Goal: Task Accomplishment & Management: Use online tool/utility

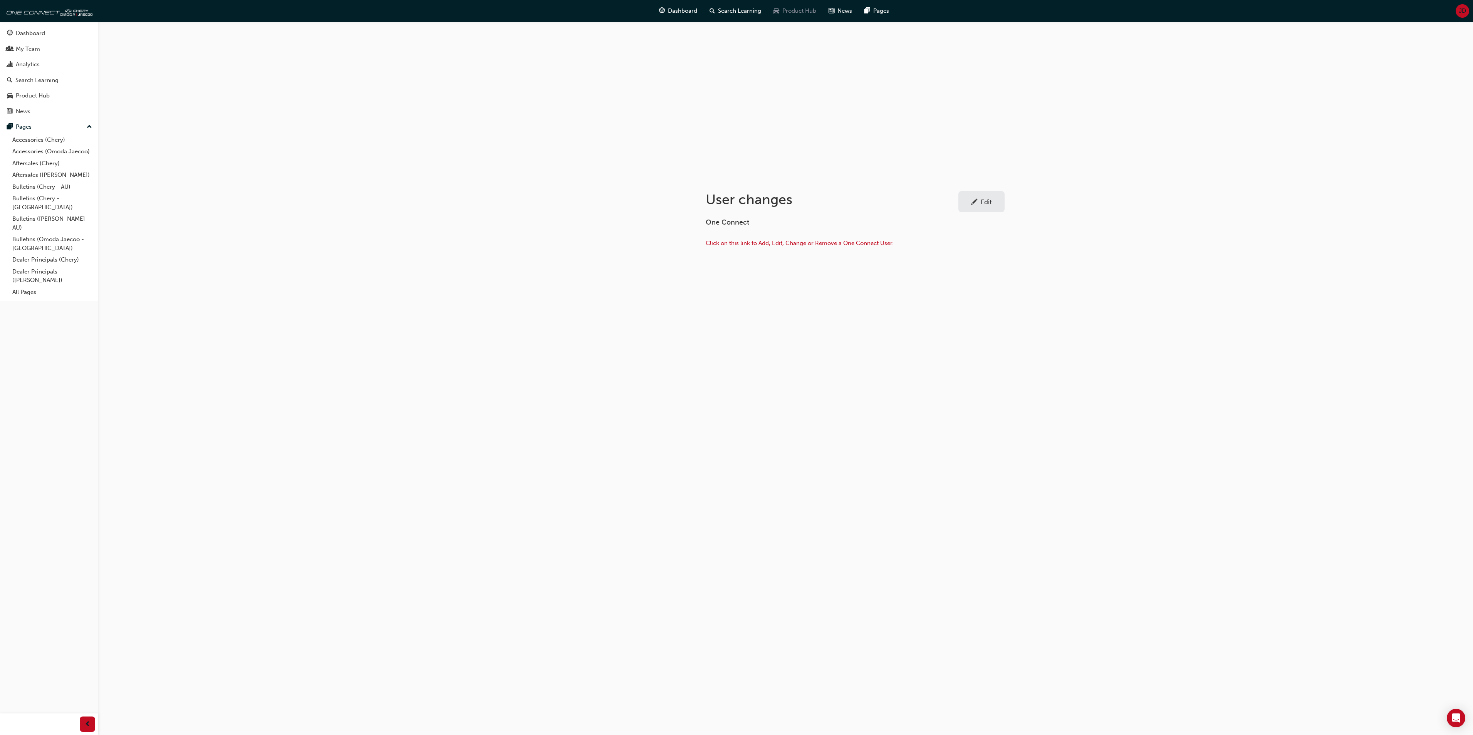
click at [799, 8] on span "Product Hub" at bounding box center [799, 11] width 34 height 9
click at [1448, 13] on span "JD" at bounding box center [1450, 11] width 7 height 9
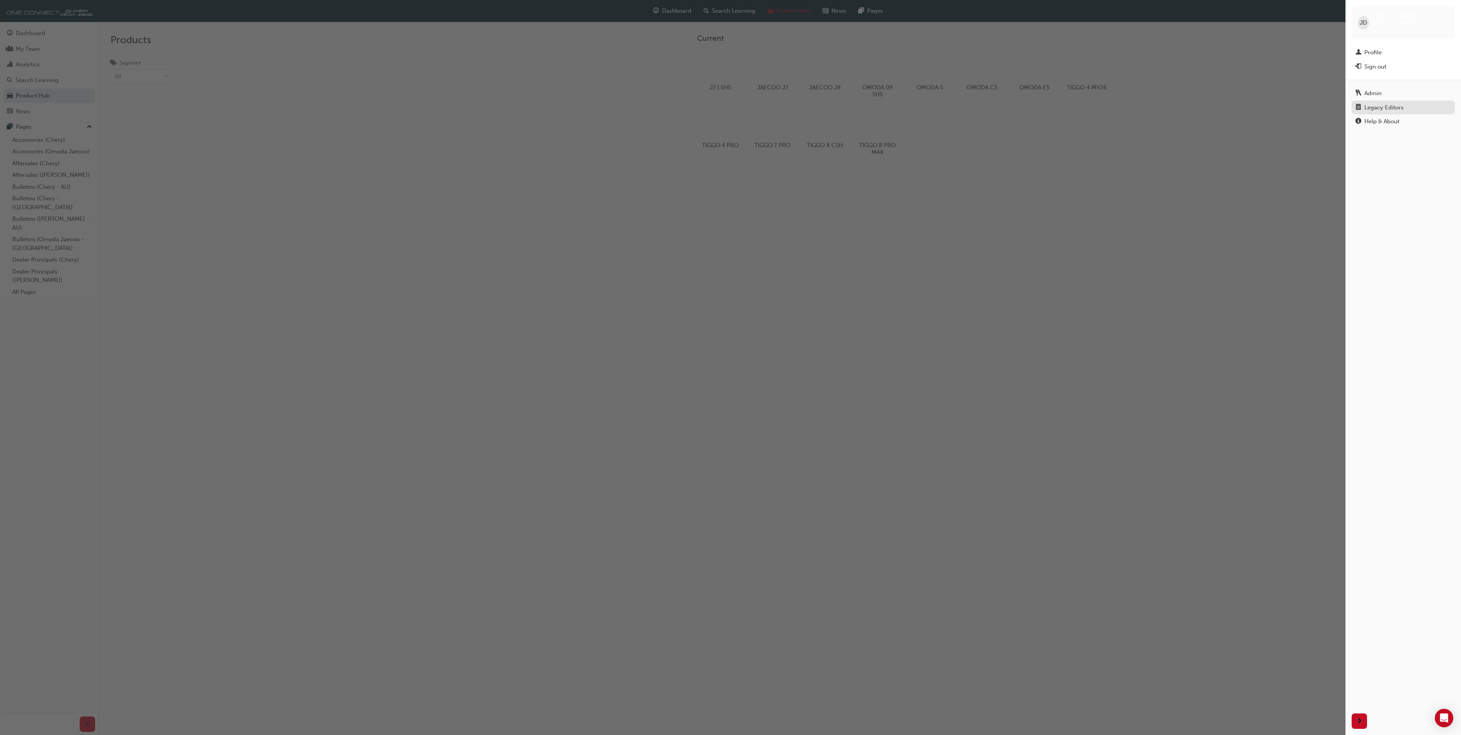
click at [1400, 103] on div "Legacy Editors" at bounding box center [1384, 107] width 39 height 9
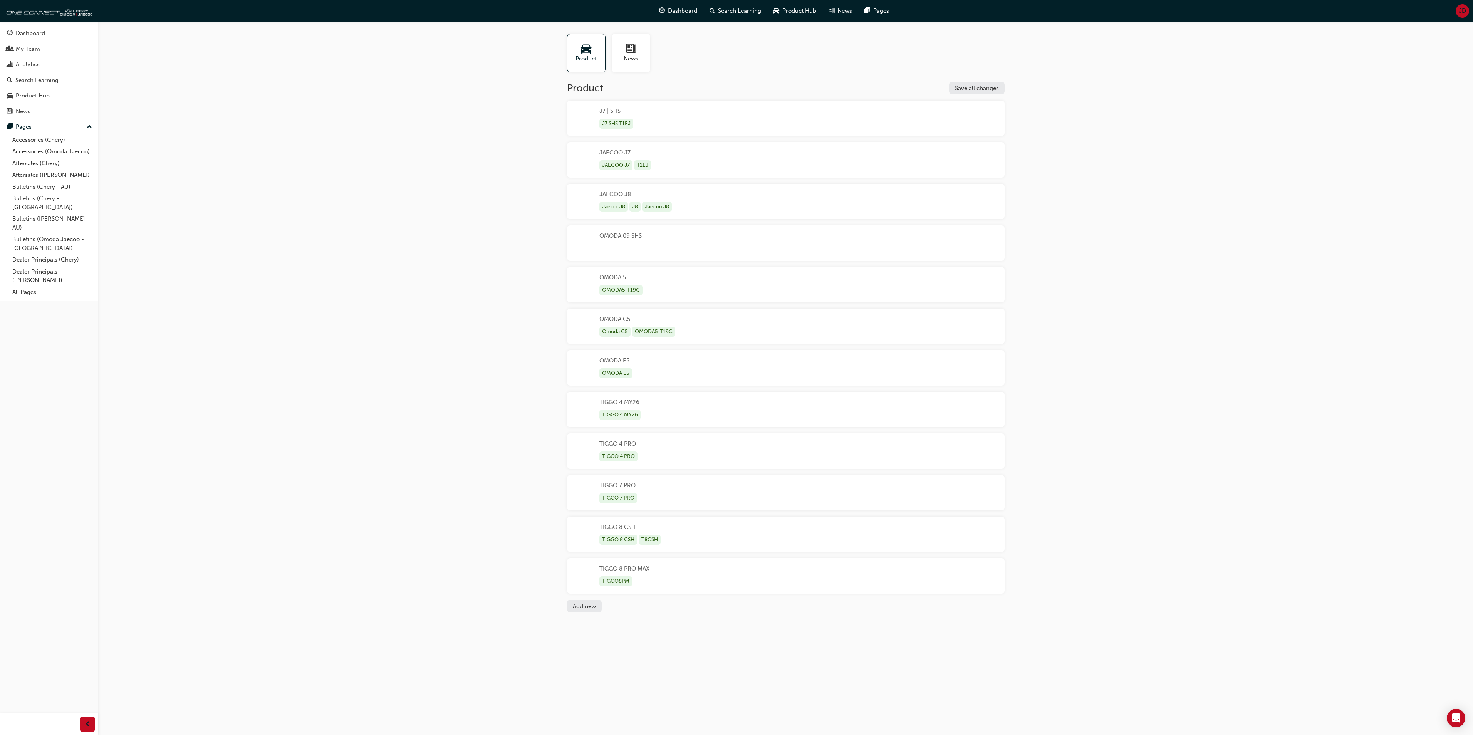
click at [585, 606] on button "Add new" at bounding box center [584, 606] width 35 height 13
click at [638, 615] on div "Unnamed" at bounding box center [786, 617] width 438 height 35
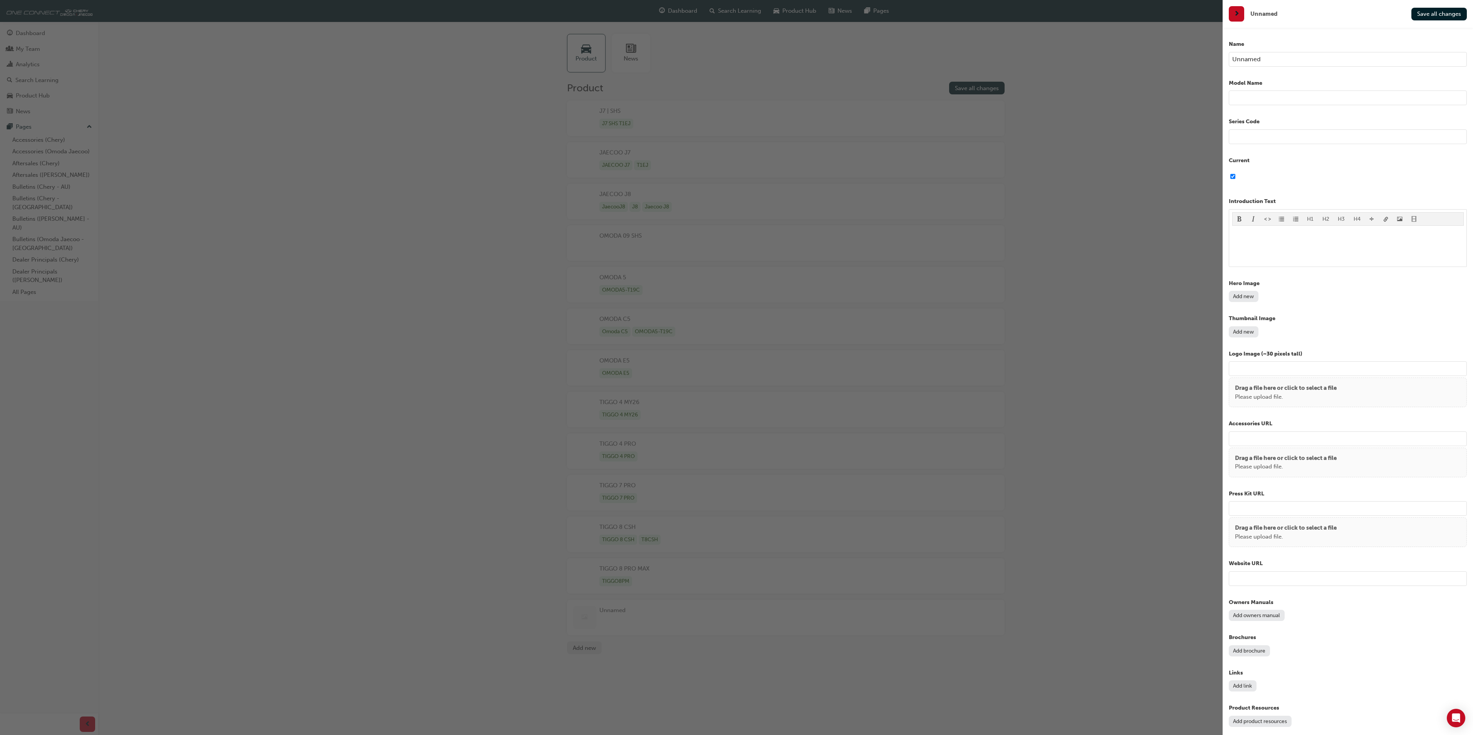
click at [1232, 178] on input "checkbox" at bounding box center [1232, 176] width 5 height 15
checkbox input "false"
click at [1247, 295] on button "Add new" at bounding box center [1244, 296] width 30 height 11
